Goal: Task Accomplishment & Management: Manage account settings

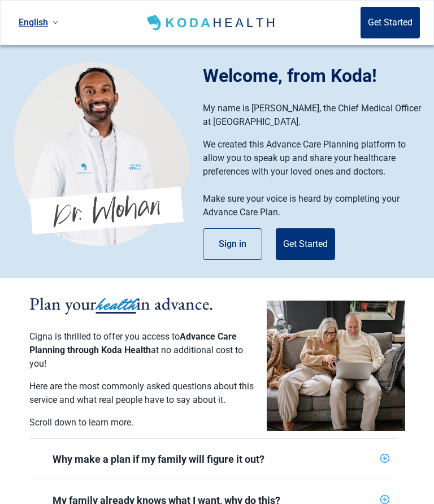
click at [225, 247] on button "Sign in" at bounding box center [232, 244] width 59 height 32
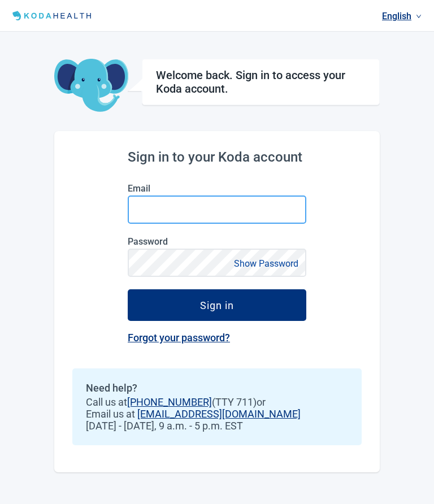
click at [202, 206] on input "Email" at bounding box center [217, 210] width 179 height 28
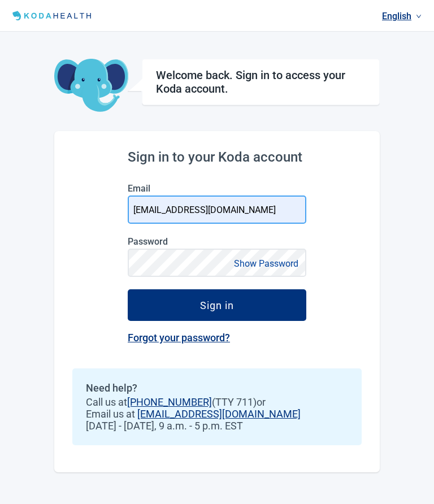
type input "[EMAIL_ADDRESS][DOMAIN_NAME]"
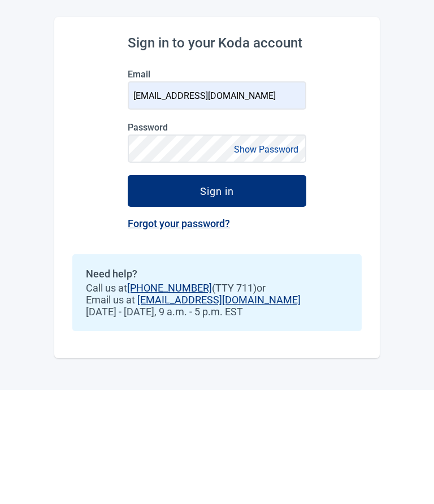
click at [261, 290] on button "Sign in" at bounding box center [217, 306] width 179 height 32
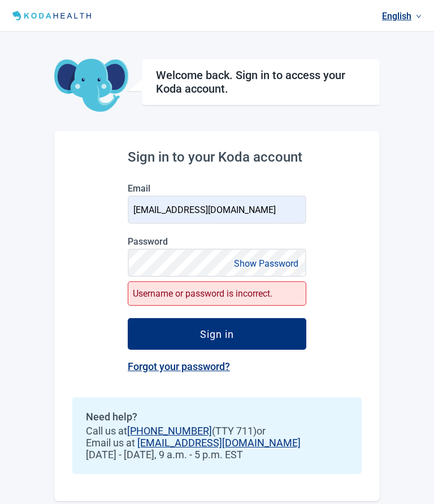
click at [230, 329] on div "Sign in" at bounding box center [217, 334] width 34 height 11
click at [260, 256] on button "Show Password" at bounding box center [266, 263] width 71 height 15
click at [217, 318] on button "Sign in" at bounding box center [217, 334] width 179 height 32
click at [229, 318] on button "Sign in" at bounding box center [217, 334] width 179 height 32
click at [238, 318] on button "Sign in" at bounding box center [217, 334] width 179 height 32
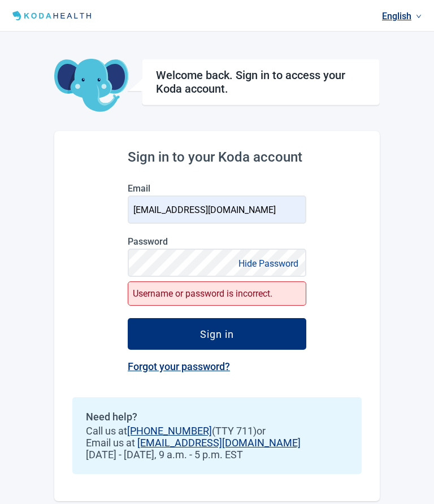
click at [247, 318] on button "Sign in" at bounding box center [217, 334] width 179 height 32
click at [238, 318] on button "Sign in" at bounding box center [217, 334] width 179 height 32
click at [267, 256] on button "Hide Password" at bounding box center [268, 263] width 67 height 15
click at [240, 282] on div "You are not enrolled in this experience" at bounding box center [217, 294] width 179 height 24
click at [243, 318] on button "Sign in" at bounding box center [217, 334] width 179 height 32
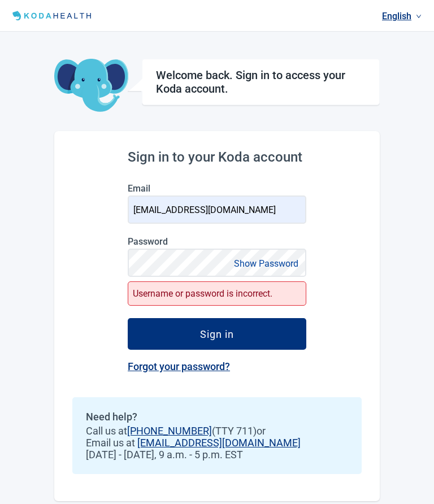
click at [266, 256] on button "Show Password" at bounding box center [266, 263] width 71 height 15
click at [239, 318] on button "Sign in" at bounding box center [217, 334] width 179 height 32
click at [248, 318] on button "Sign in" at bounding box center [217, 334] width 179 height 32
click at [245, 318] on button "Sign in" at bounding box center [217, 334] width 179 height 32
